Goal: Navigation & Orientation: Find specific page/section

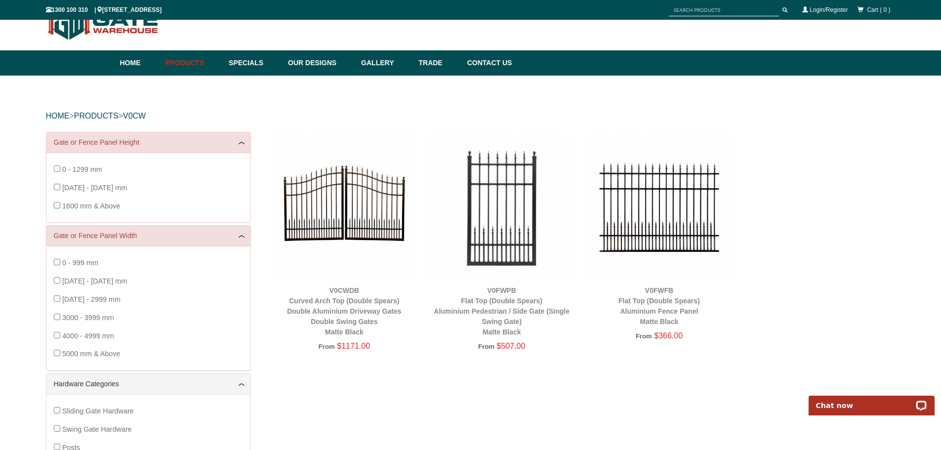
click at [347, 192] on img at bounding box center [345, 206] width 148 height 148
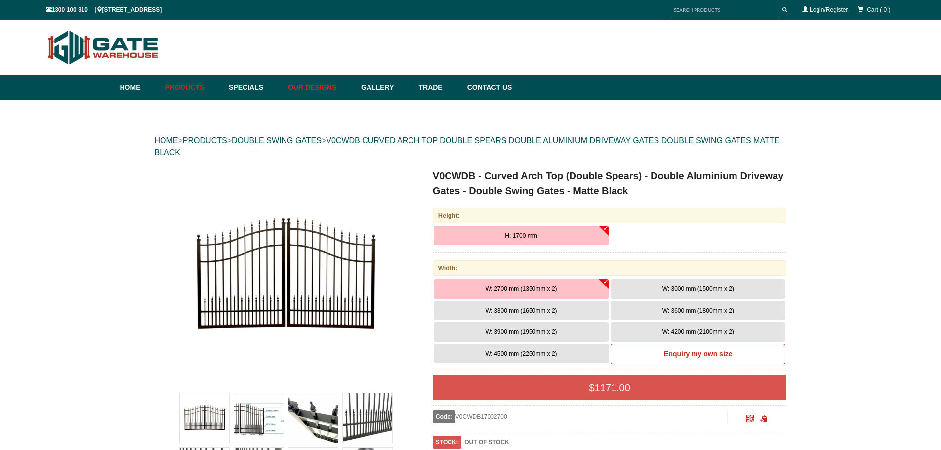
click at [331, 89] on link "Our Designs" at bounding box center [319, 87] width 73 height 25
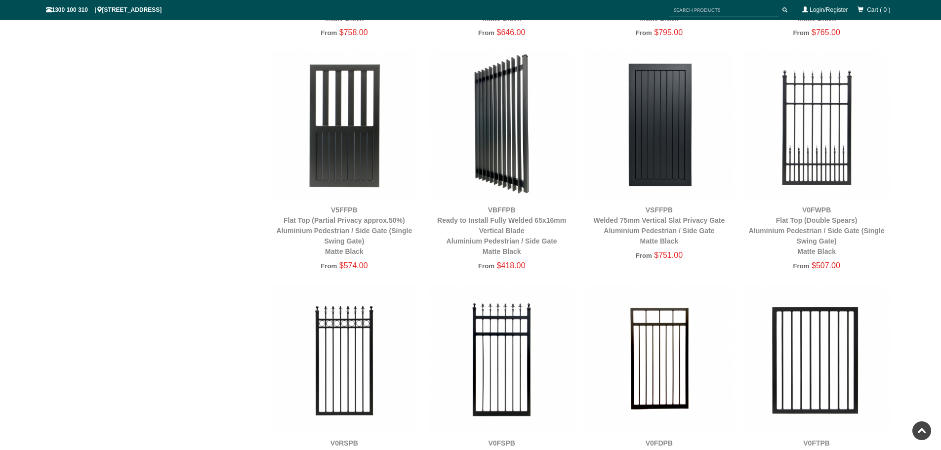
scroll to position [1309, 0]
